Goal: Information Seeking & Learning: Learn about a topic

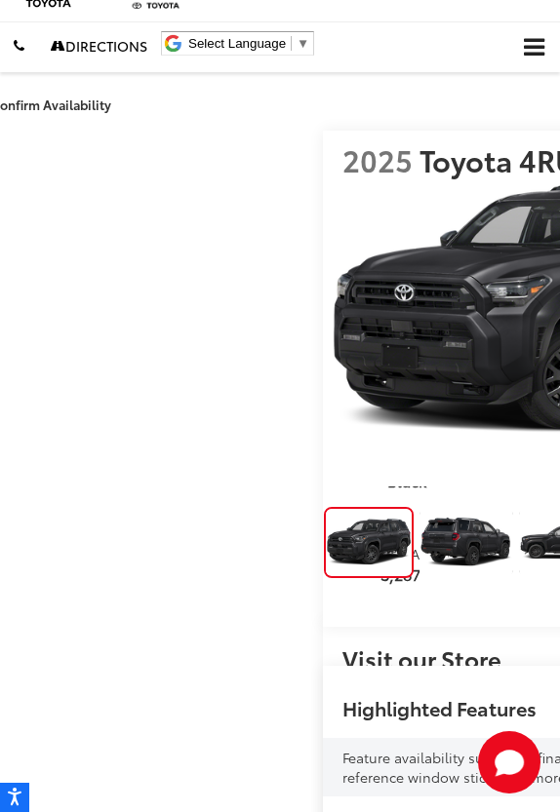
click at [418, 578] on img "Expand Photo 1" at bounding box center [466, 542] width 96 height 72
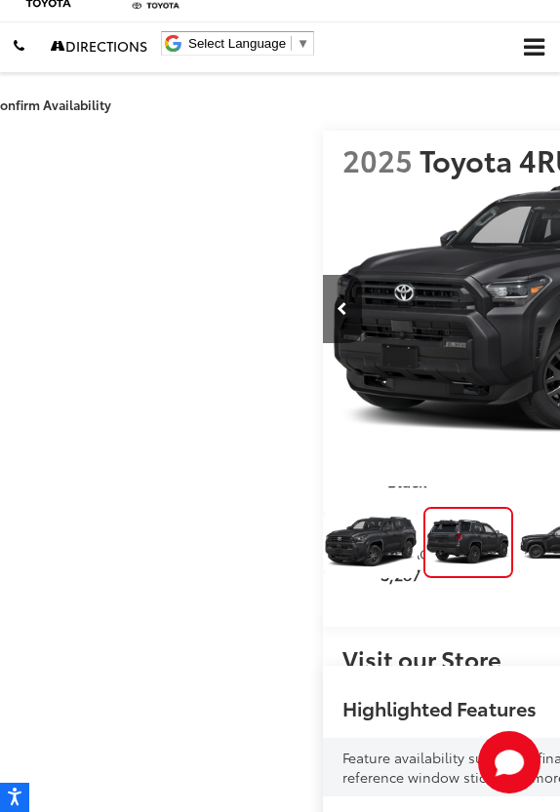
scroll to position [0, 560]
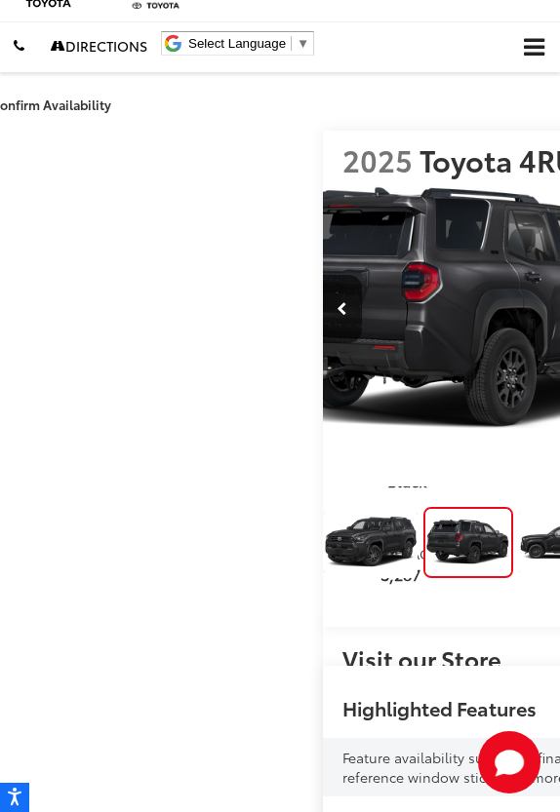
click at [518, 578] on img "Expand Photo 2" at bounding box center [566, 542] width 96 height 72
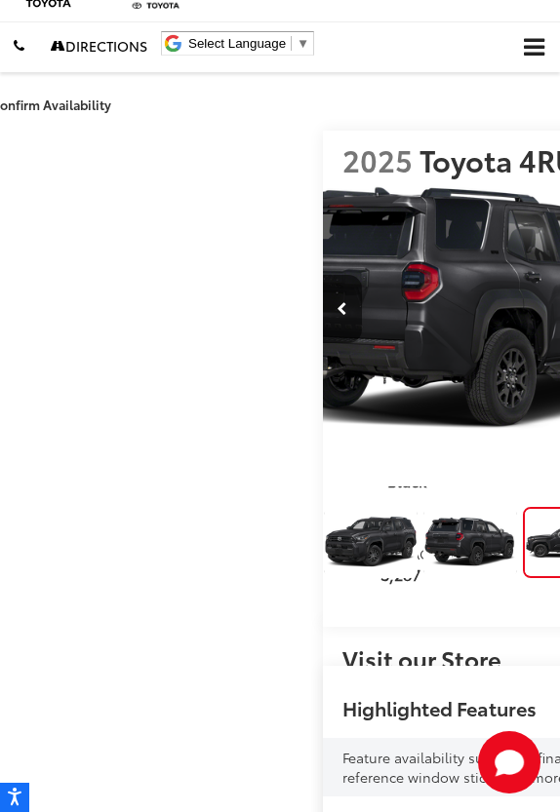
scroll to position [0, 1119]
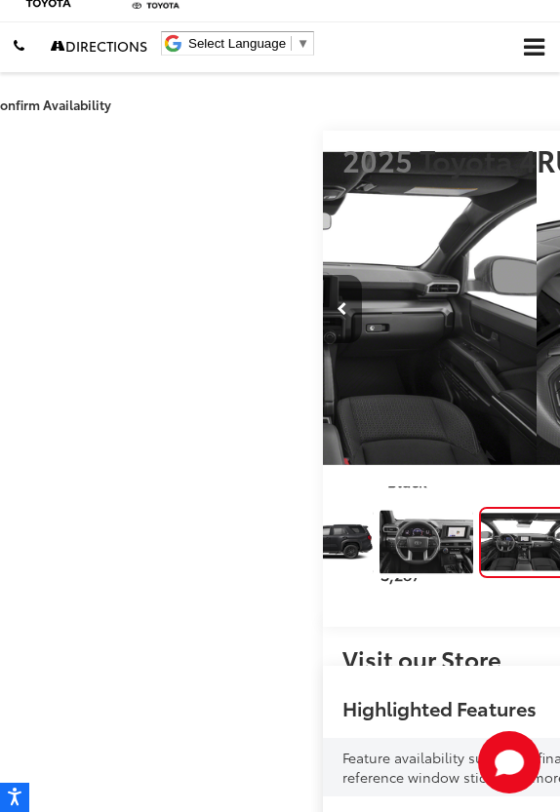
scroll to position [0, 2238]
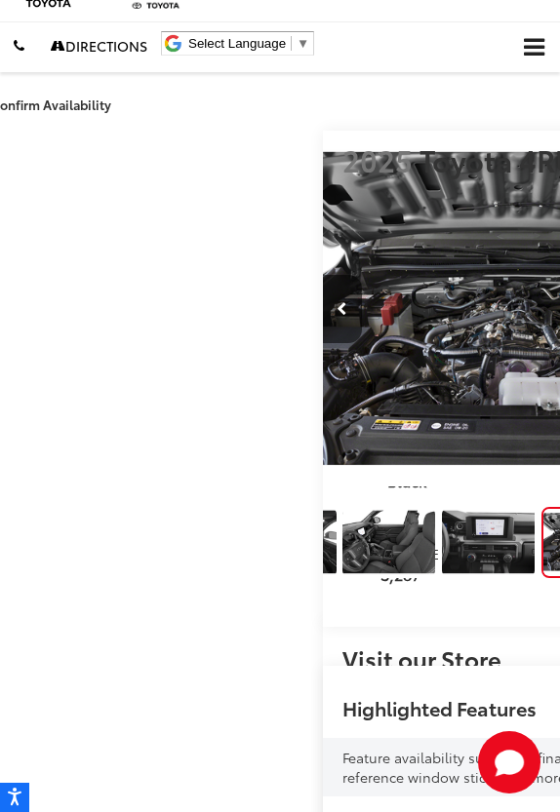
scroll to position [0, 596]
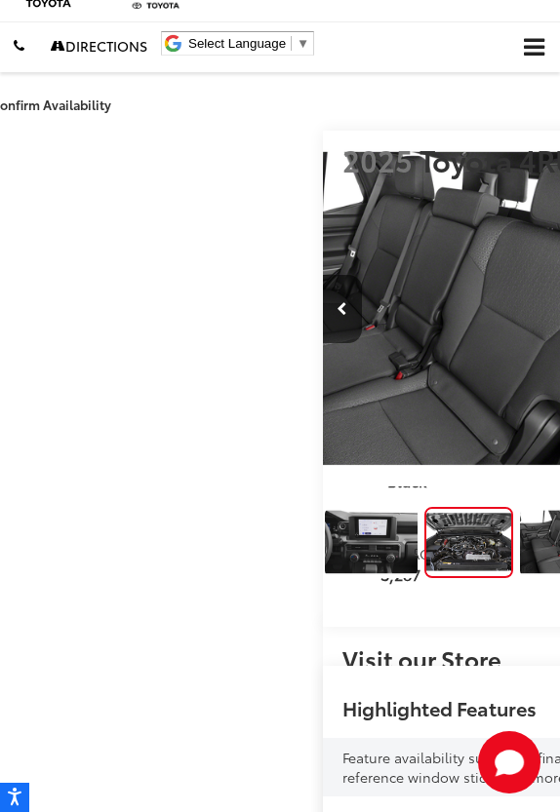
click at [519, 578] on img "Expand Photo 8" at bounding box center [567, 542] width 96 height 72
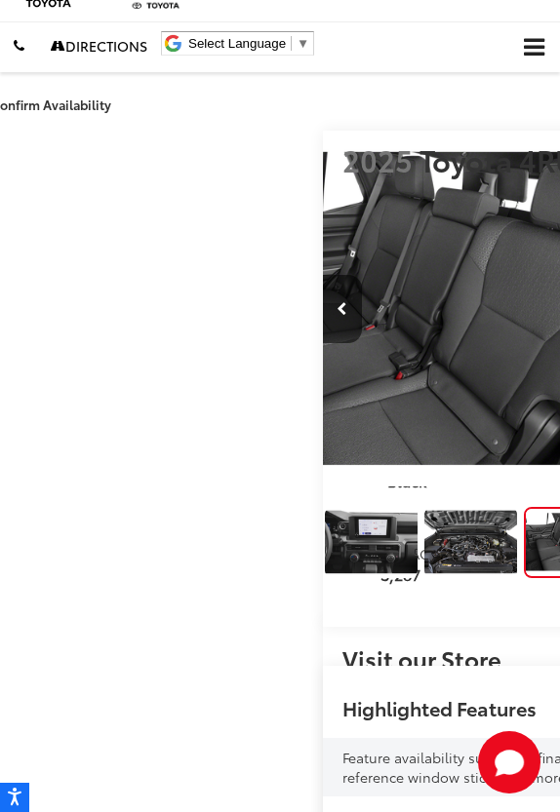
scroll to position [0, 4476]
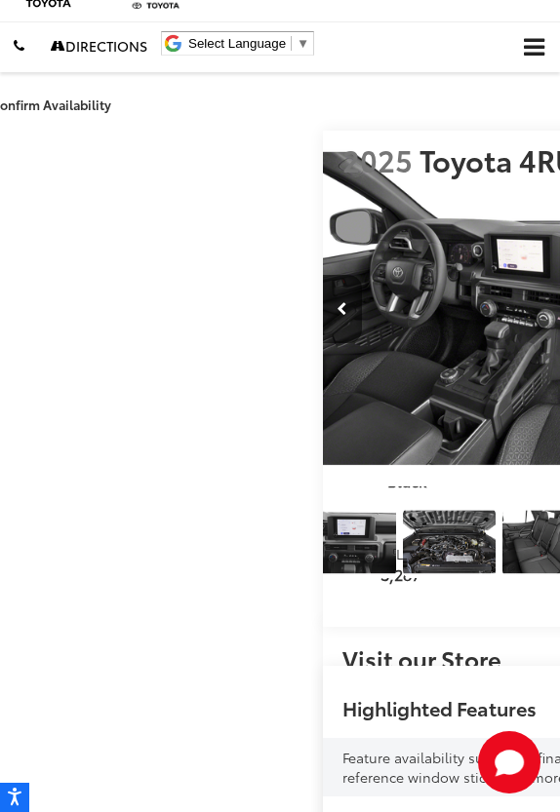
scroll to position [0, 5036]
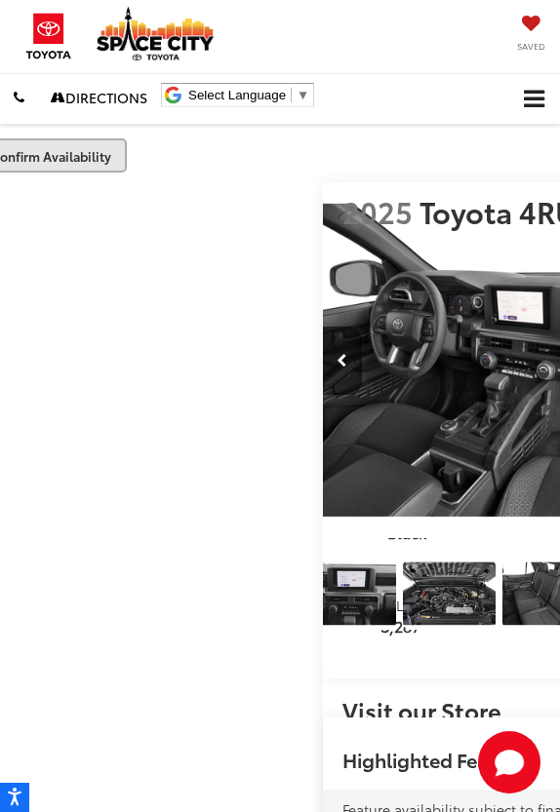
scroll to position [0, 0]
click at [532, 96] on span "Click to show site navigation" at bounding box center [533, 100] width 20 height 19
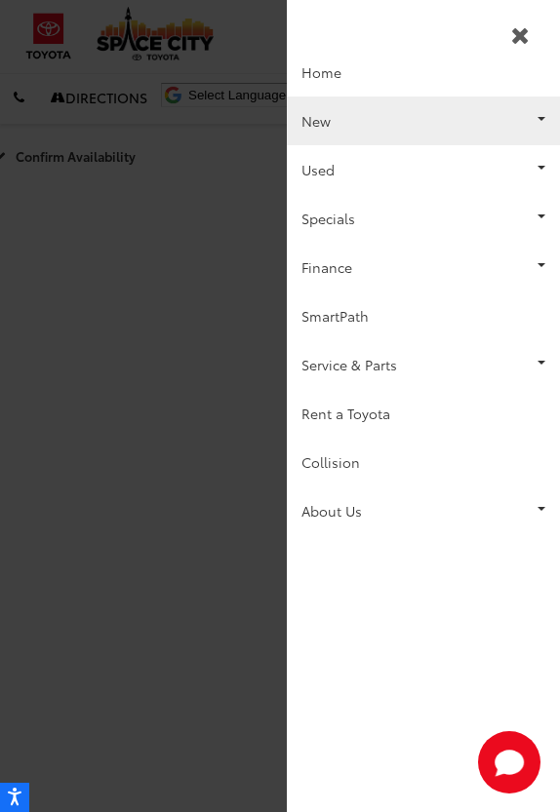
click at [365, 120] on link "New" at bounding box center [423, 120] width 273 height 49
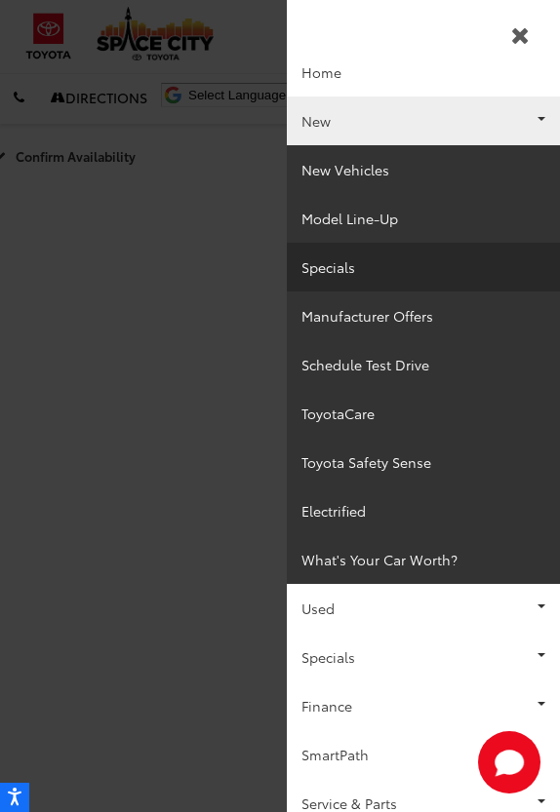
click at [324, 270] on link "Specials" at bounding box center [423, 267] width 273 height 49
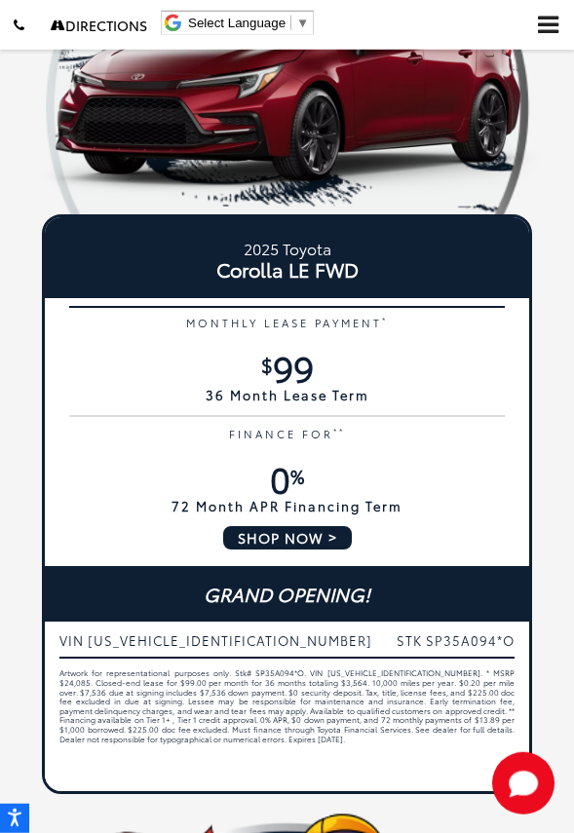
scroll to position [444, 0]
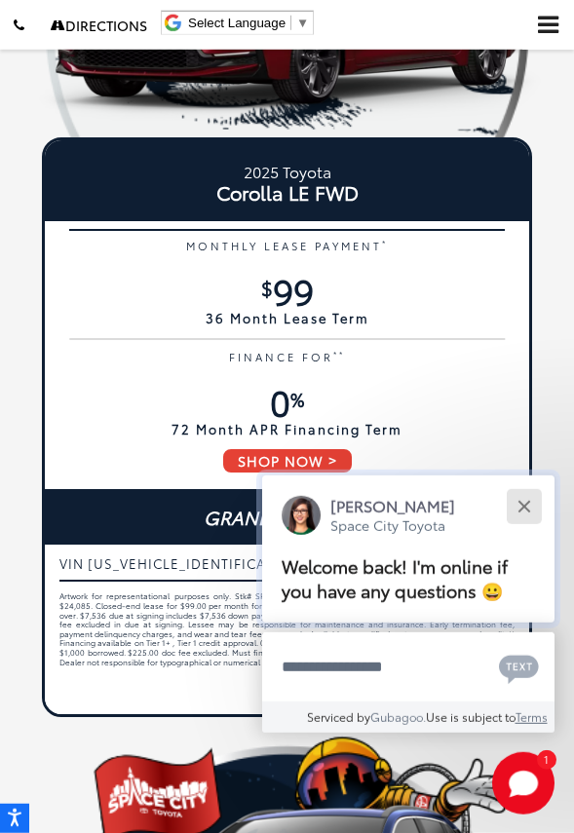
click at [528, 504] on div "Close" at bounding box center [524, 506] width 13 height 13
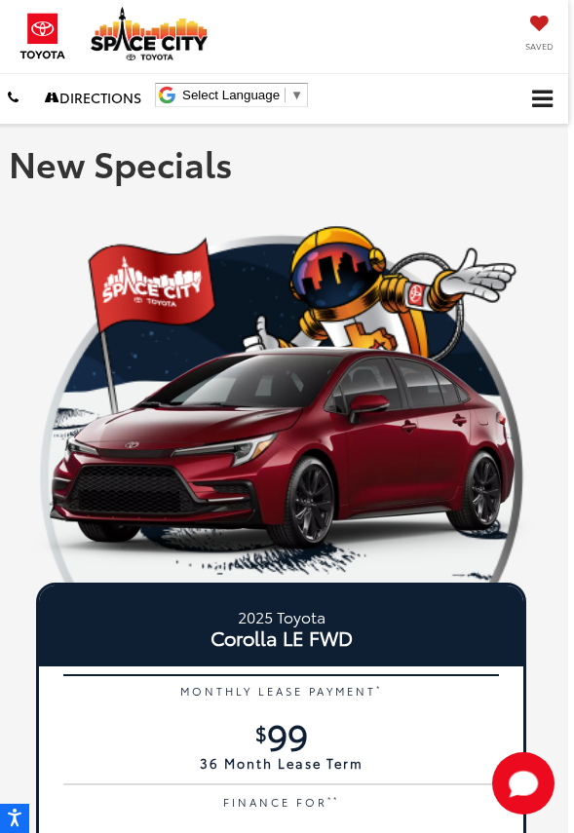
scroll to position [0, 6]
click at [540, 99] on span "Click to show site navigation" at bounding box center [542, 100] width 20 height 19
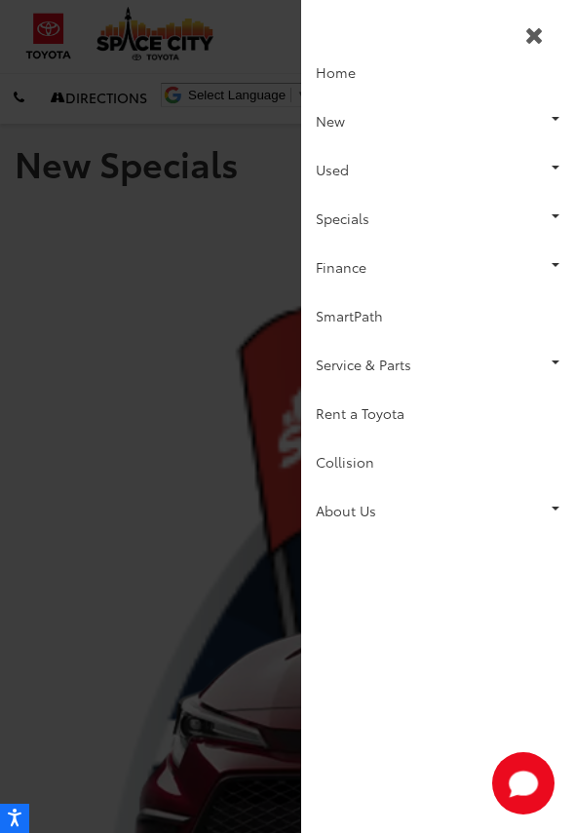
scroll to position [0, 0]
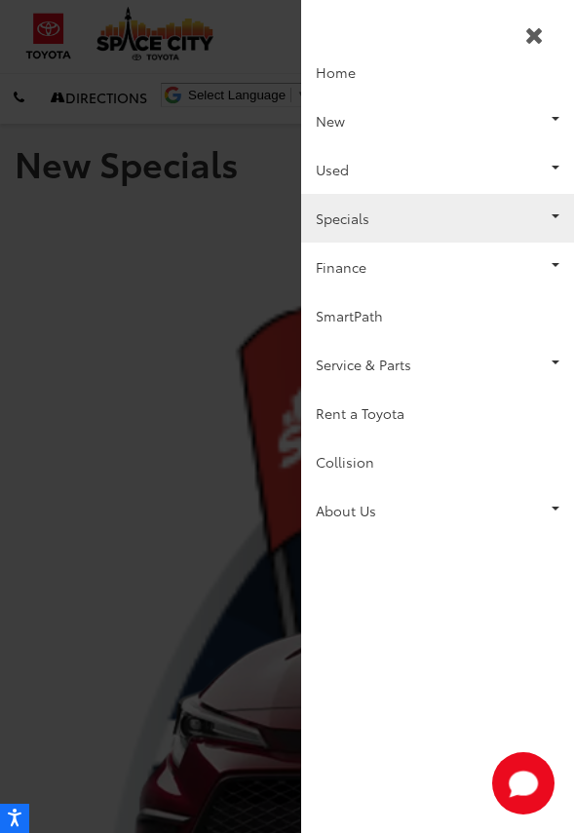
click at [427, 206] on link "Specials" at bounding box center [437, 218] width 273 height 49
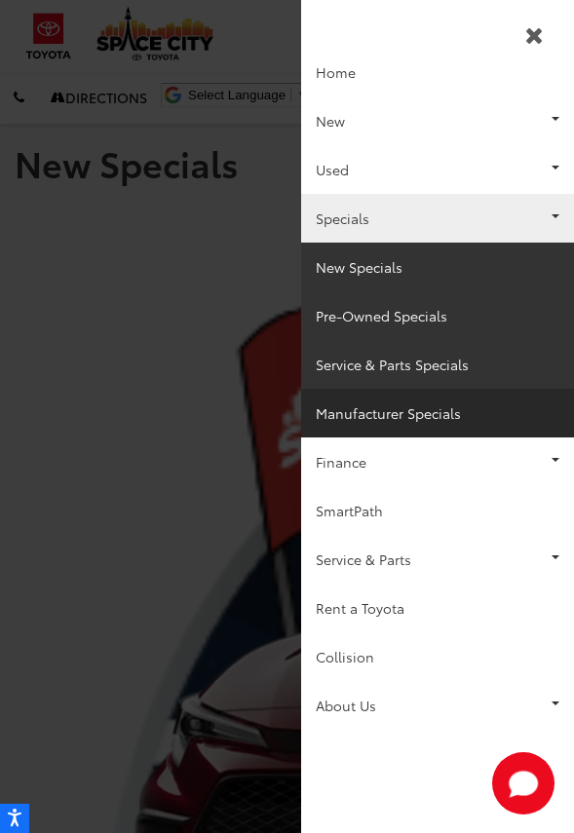
click at [410, 431] on link "Manufacturer Specials" at bounding box center [437, 413] width 273 height 49
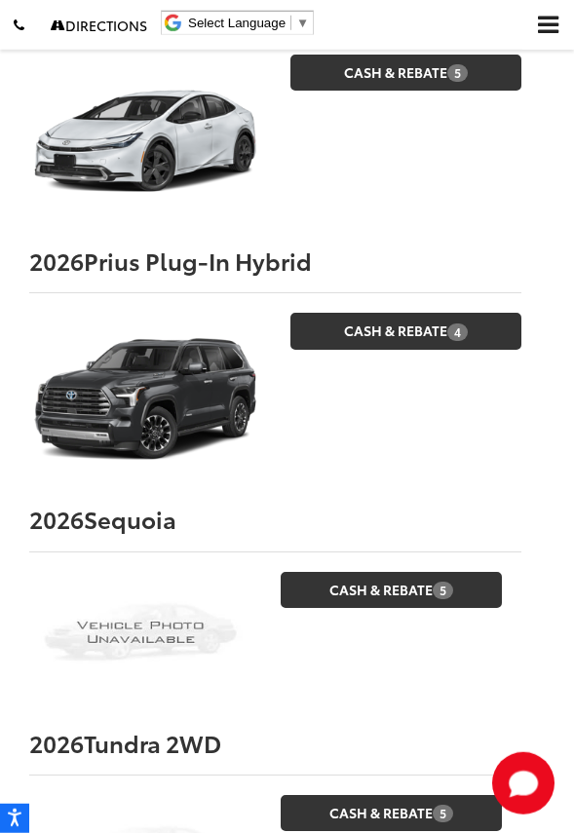
scroll to position [3172, 0]
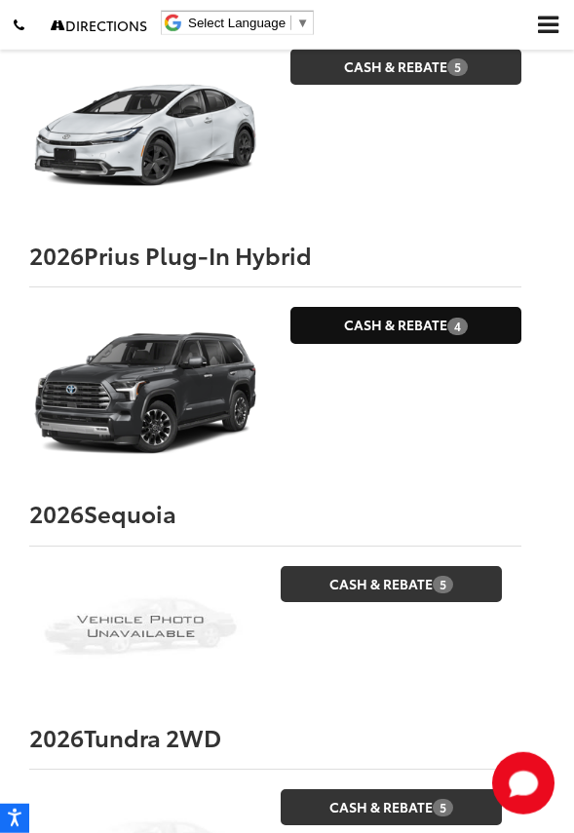
click at [353, 307] on link "Cash & Rebate 4" at bounding box center [406, 325] width 232 height 36
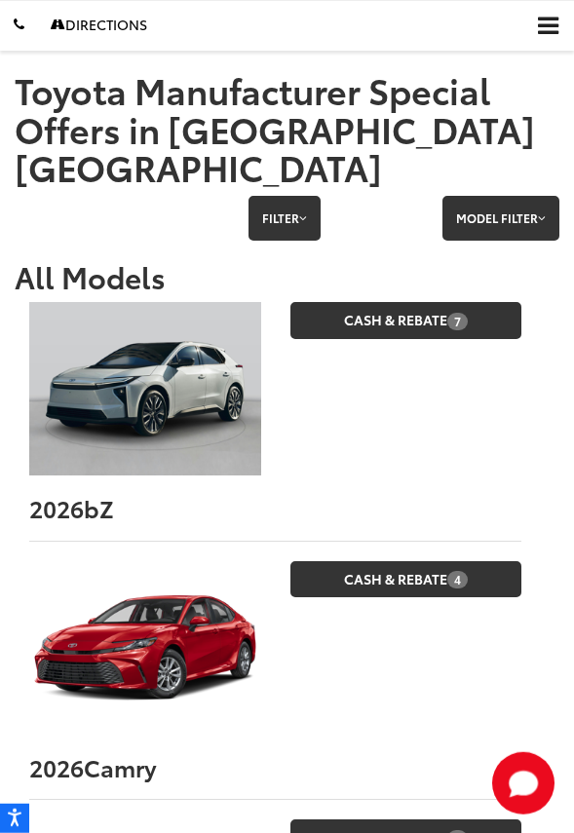
scroll to position [83, 0]
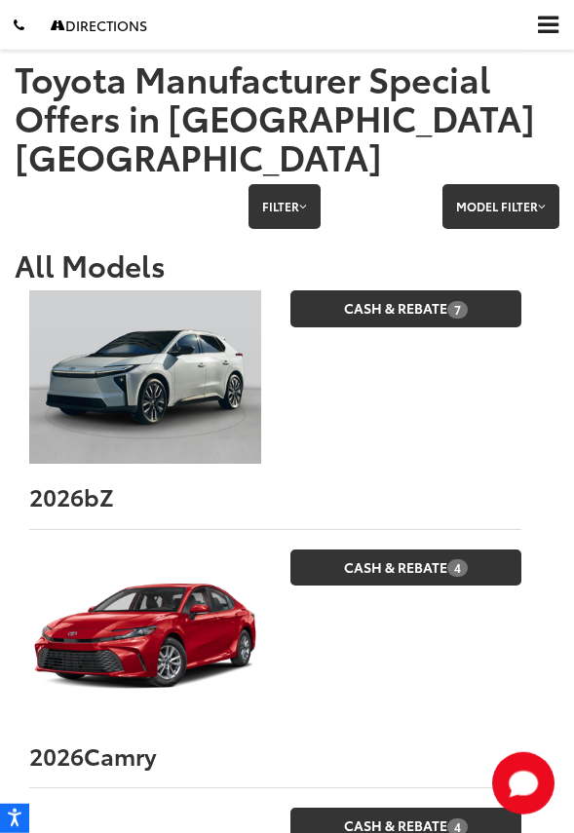
click at [538, 21] on span "Click to show site navigation" at bounding box center [548, 26] width 20 height 19
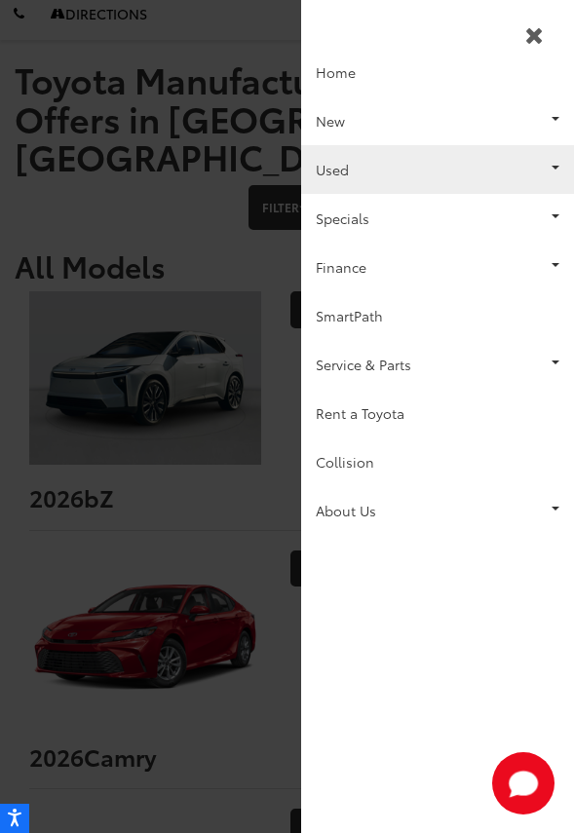
click at [430, 175] on link "Used" at bounding box center [437, 169] width 273 height 49
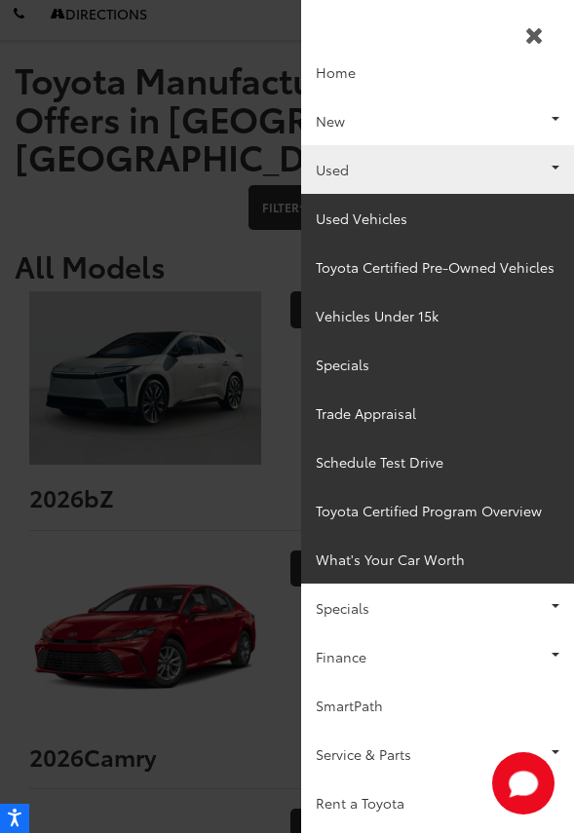
click at [430, 175] on link "Used" at bounding box center [437, 169] width 273 height 49
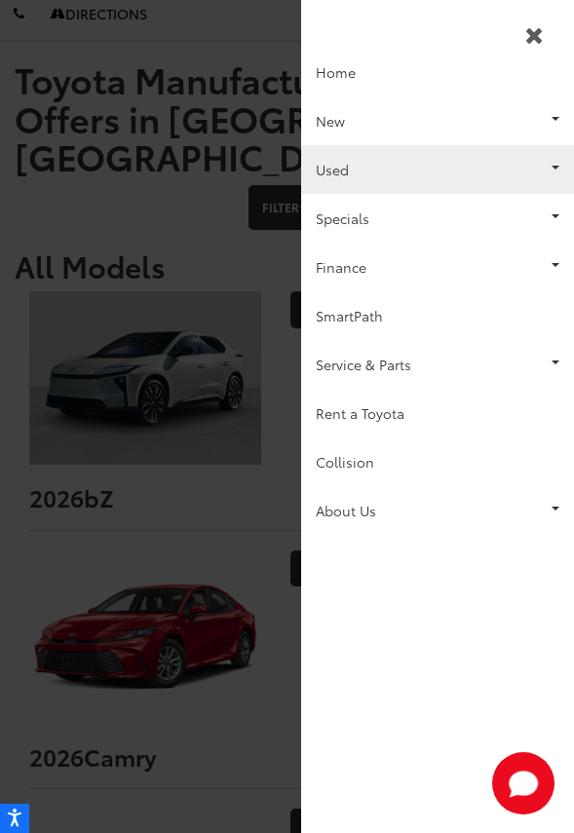
click at [430, 175] on link "Used" at bounding box center [437, 169] width 273 height 49
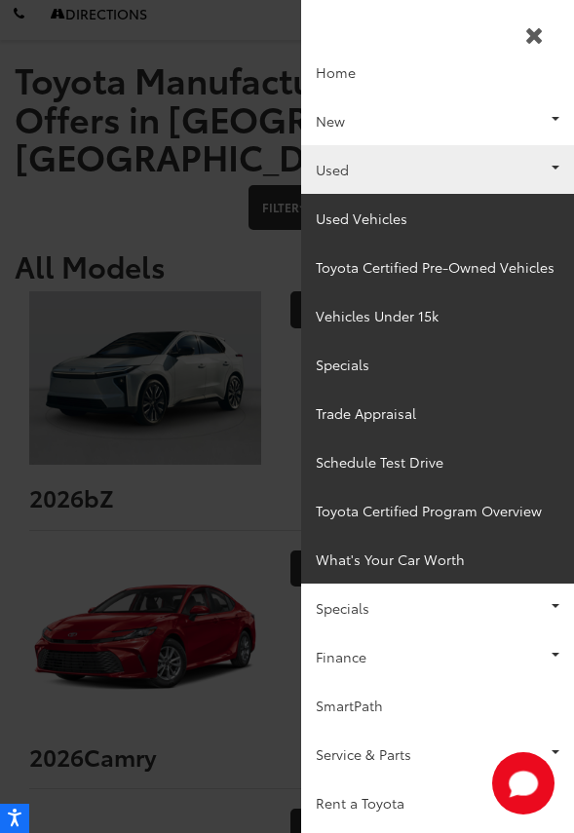
click at [430, 175] on link "Used" at bounding box center [437, 169] width 273 height 49
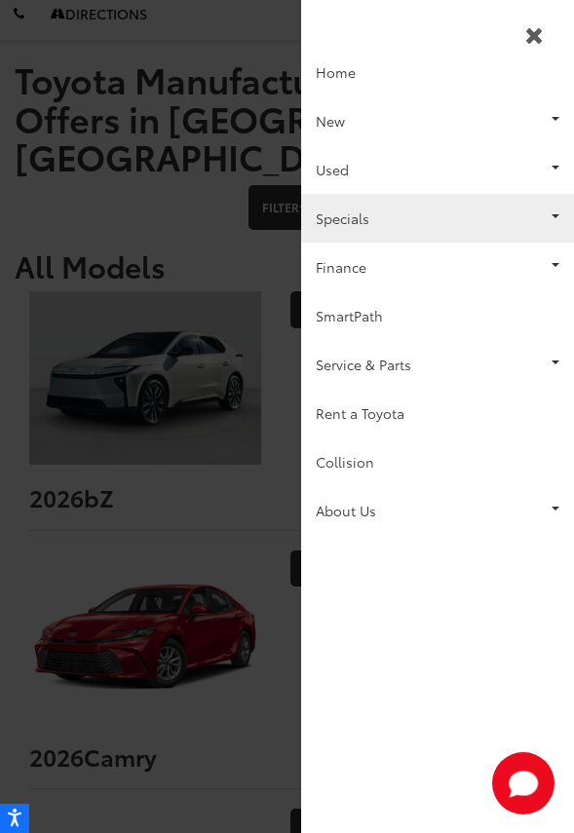
click at [389, 238] on link "Specials" at bounding box center [437, 218] width 273 height 49
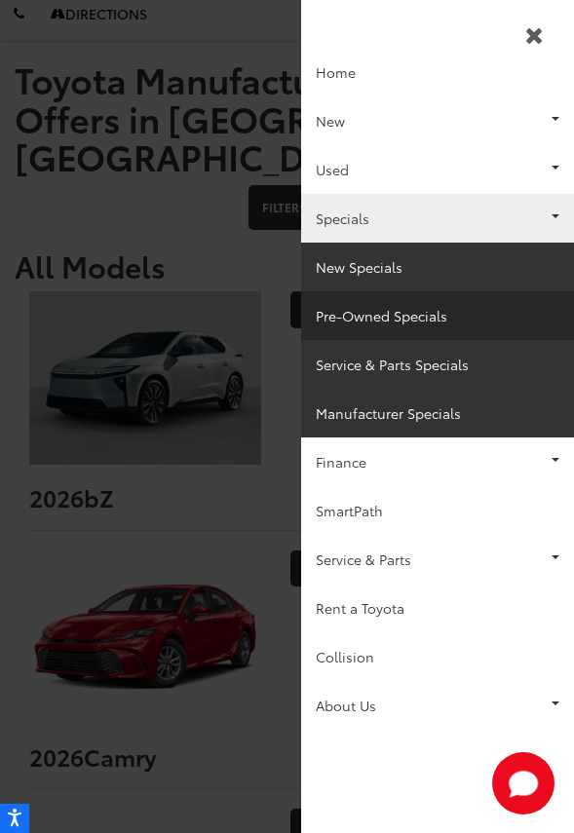
click at [388, 321] on link "Pre-Owned Specials" at bounding box center [437, 315] width 273 height 49
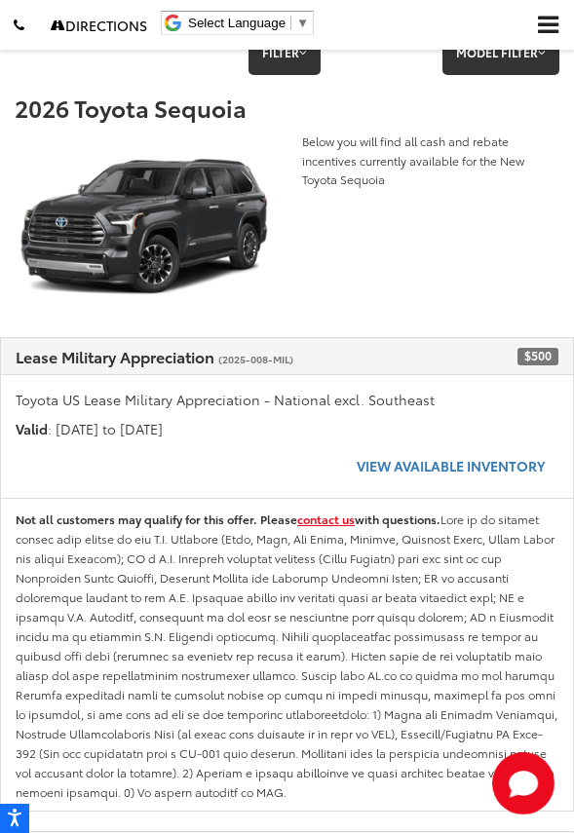
scroll to position [233, 0]
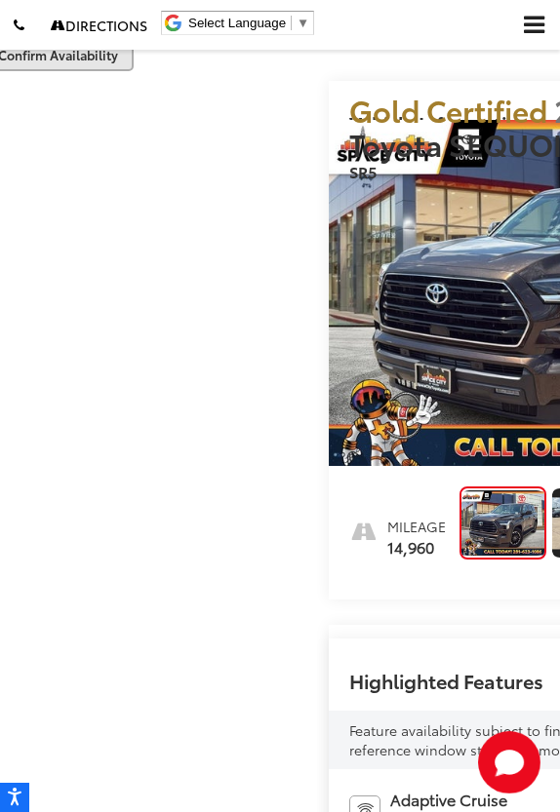
scroll to position [181, 0]
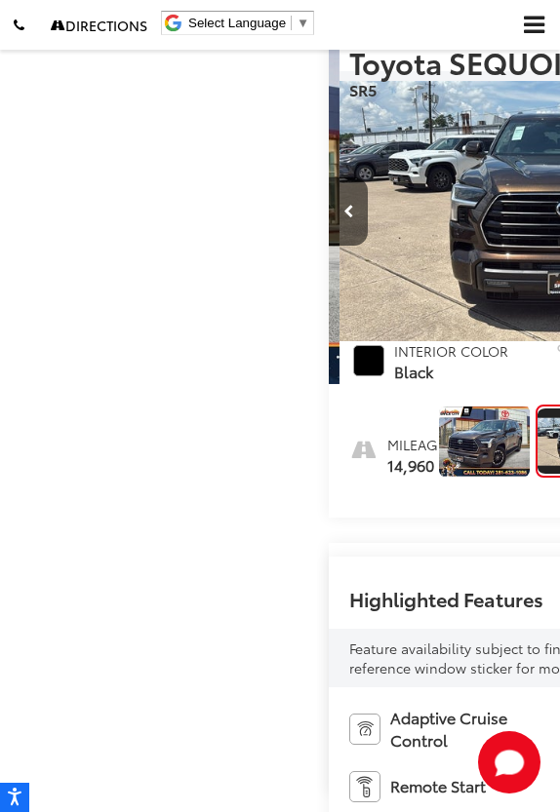
scroll to position [0, 560]
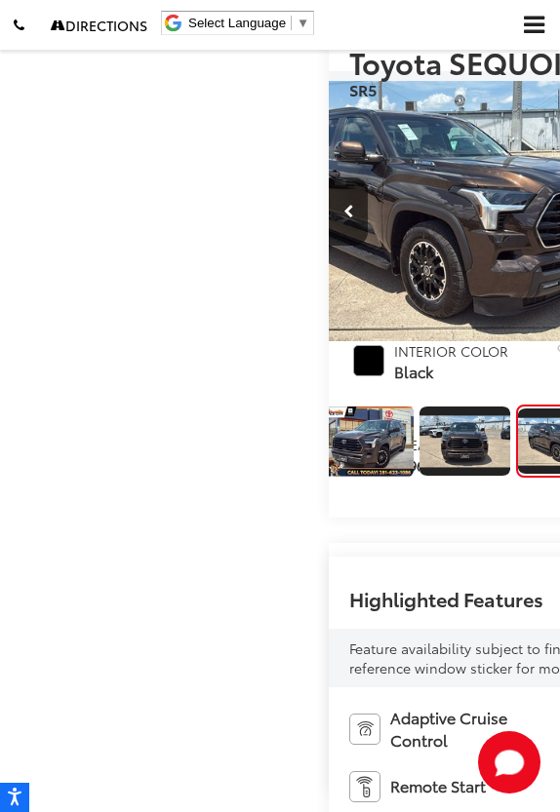
scroll to position [0, 1119]
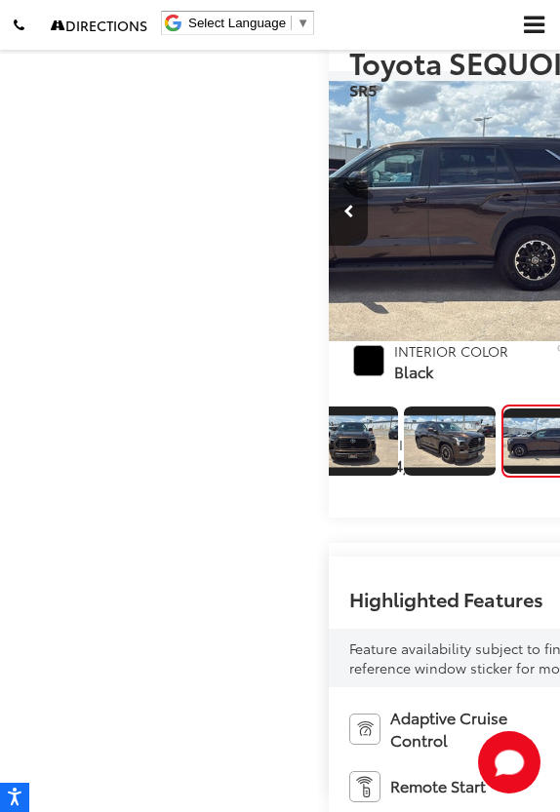
scroll to position [0, 1679]
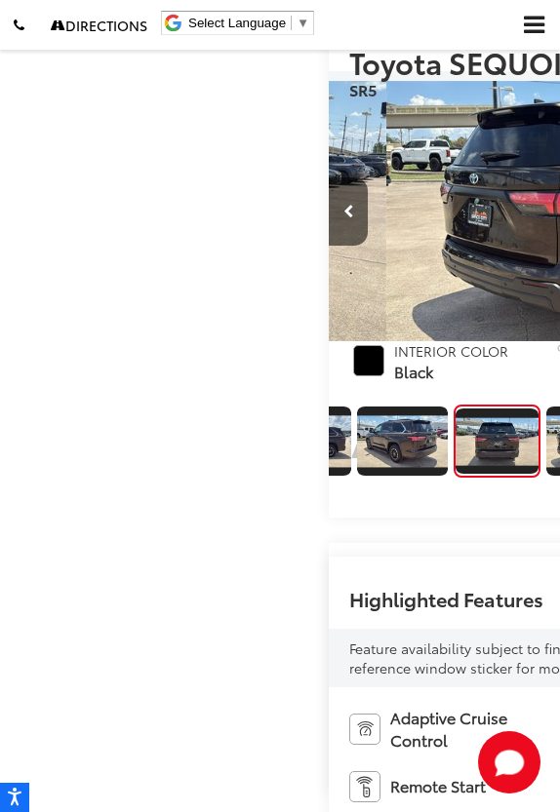
scroll to position [0, 490]
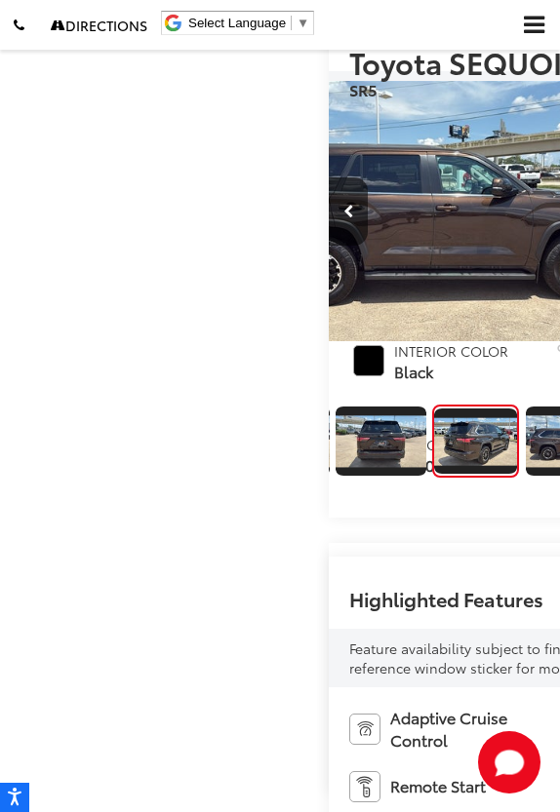
scroll to position [0, 3357]
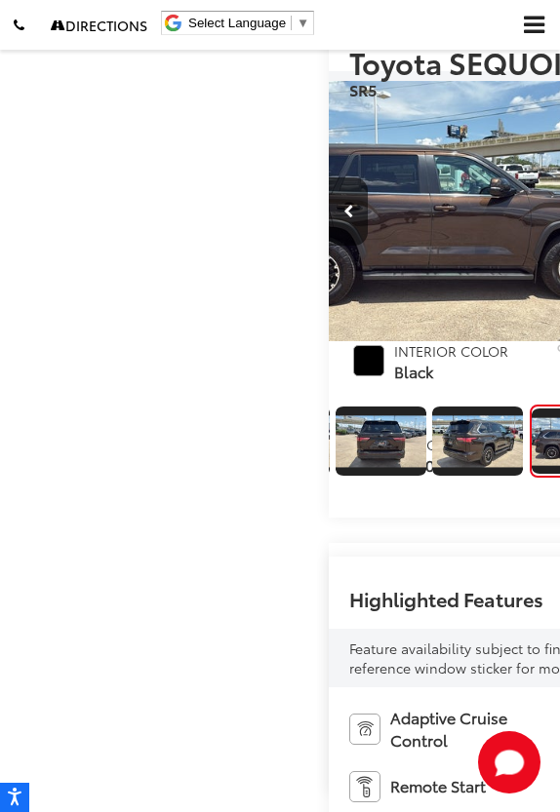
scroll to position [0, 3917]
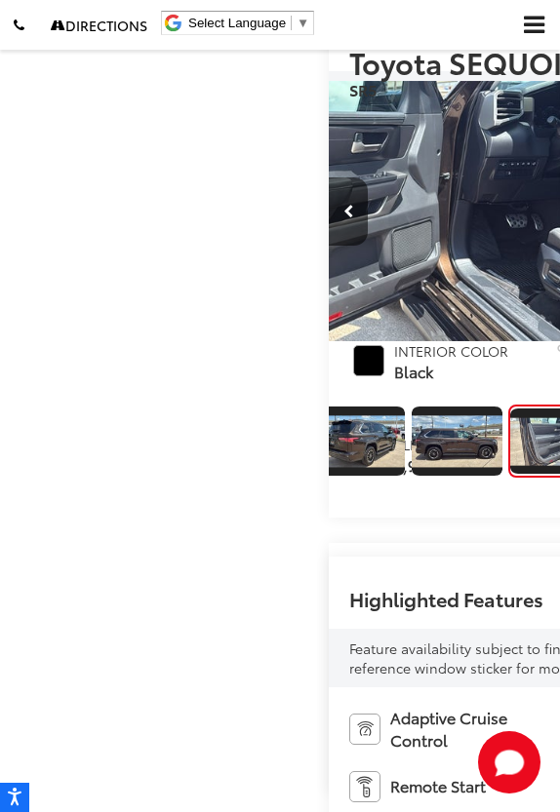
scroll to position [0, 842]
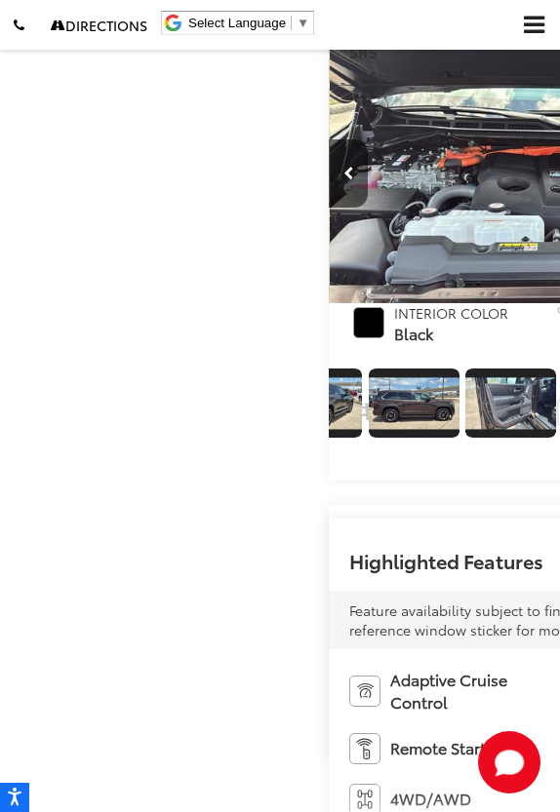
click at [367, 429] on img "Expand Photo 7" at bounding box center [413, 403] width 93 height 52
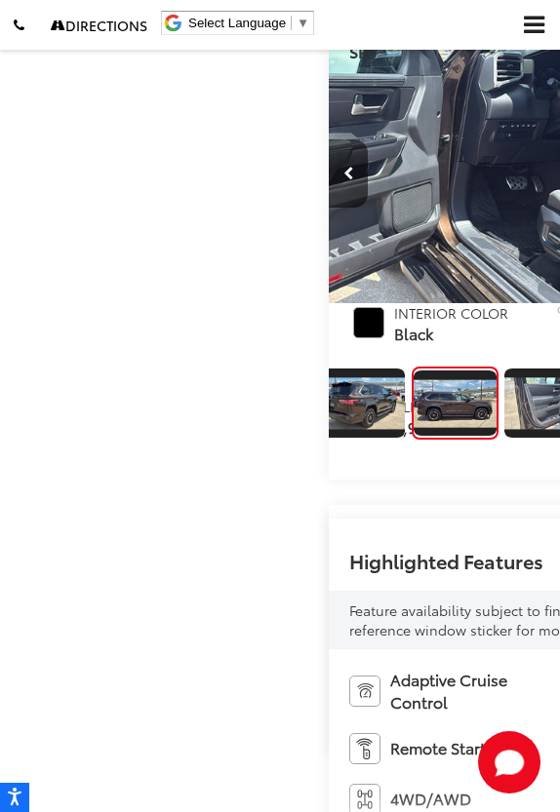
click at [313, 429] on img "Expand Photo 6" at bounding box center [359, 403] width 93 height 52
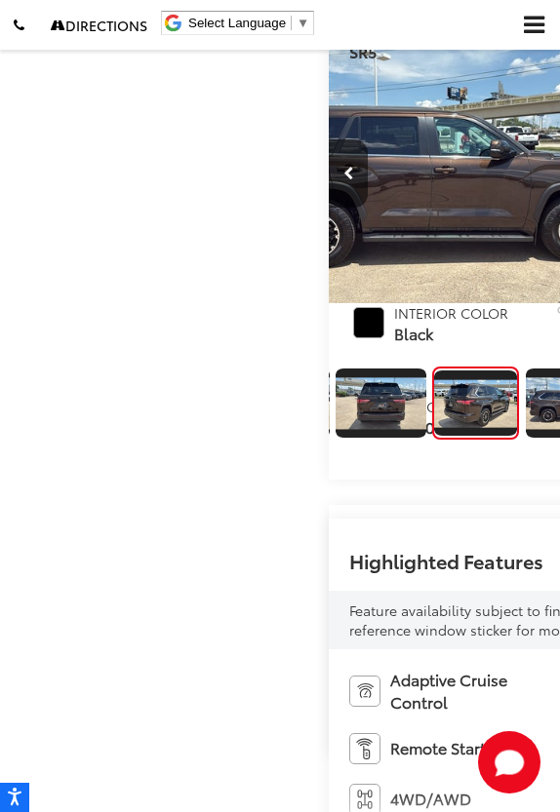
click at [238, 429] on img "Expand Photo 4" at bounding box center [284, 403] width 93 height 52
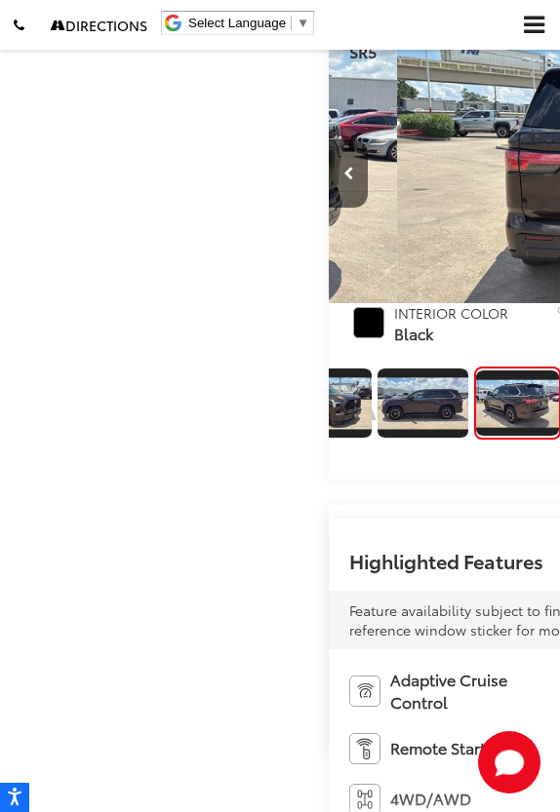
click at [376, 429] on img "Expand Photo 3" at bounding box center [422, 403] width 93 height 52
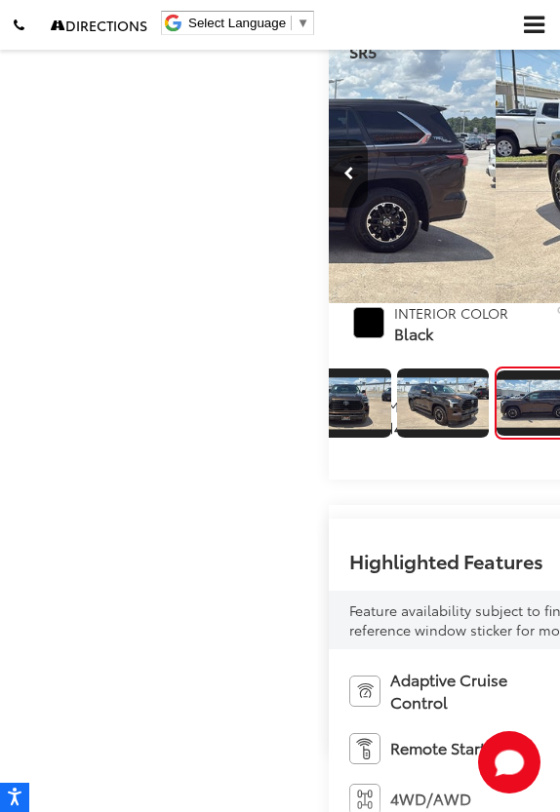
click at [396, 429] on img "Expand Photo 2" at bounding box center [442, 403] width 93 height 52
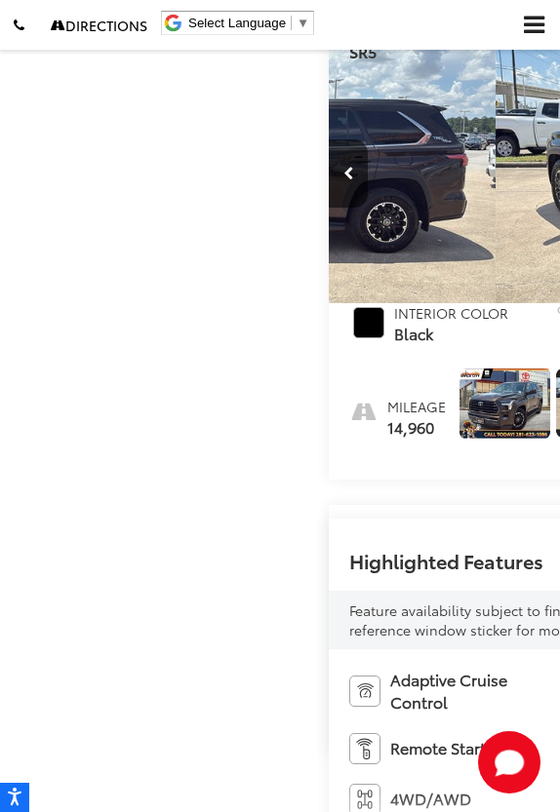
click at [458, 439] on img "Expand Photo 0" at bounding box center [504, 403] width 93 height 70
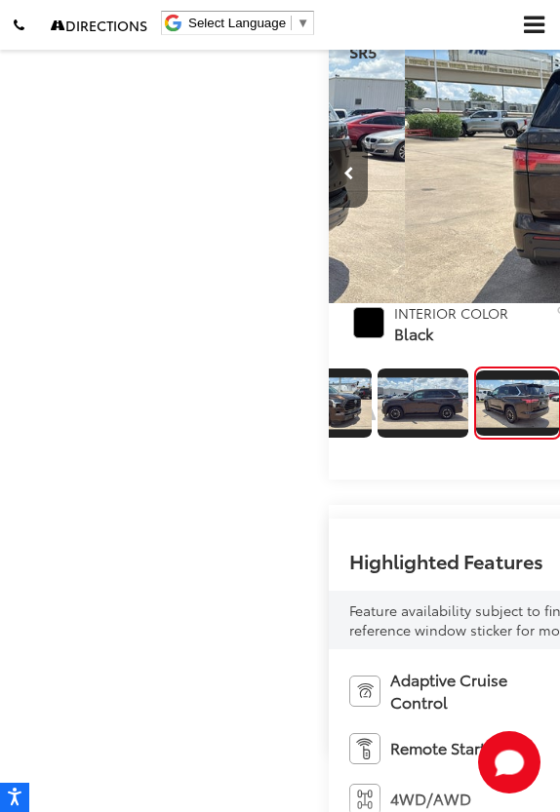
scroll to position [0, 2238]
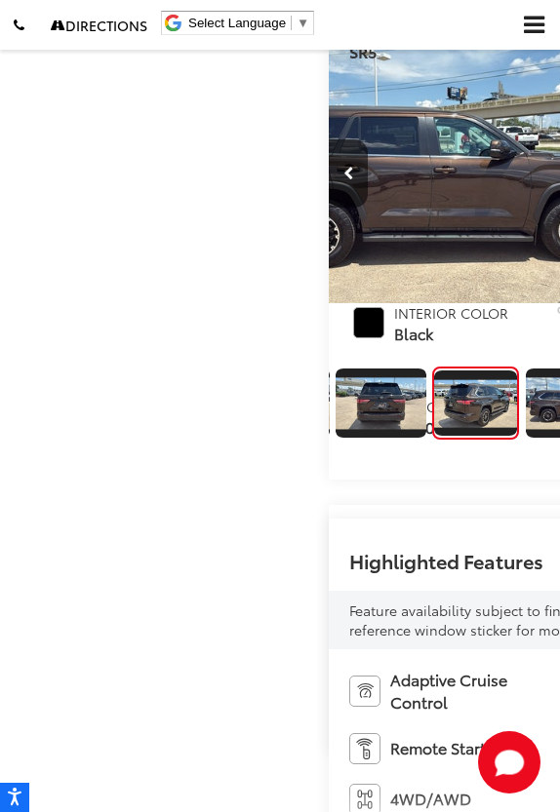
click at [524, 429] on img "Expand Photo 7" at bounding box center [570, 403] width 93 height 52
